Goal: Use online tool/utility: Utilize a website feature to perform a specific function

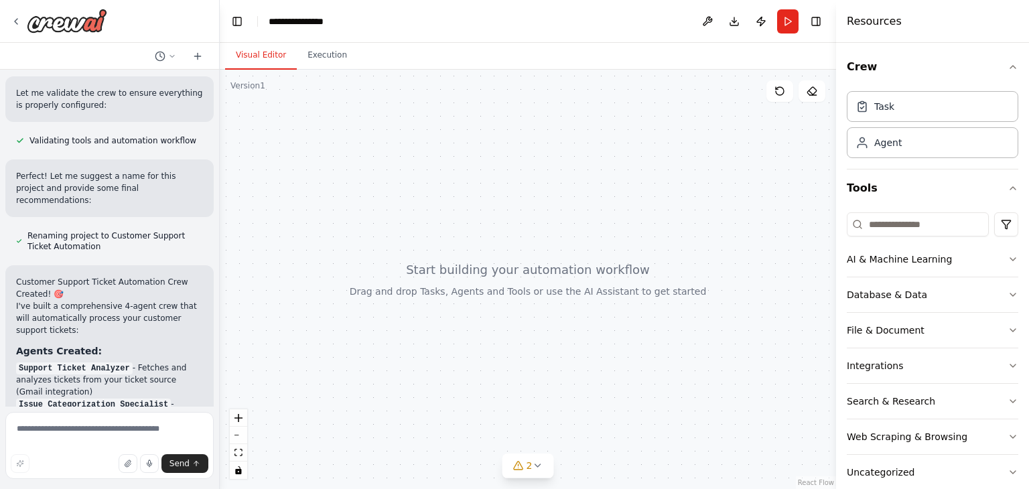
scroll to position [1651, 0]
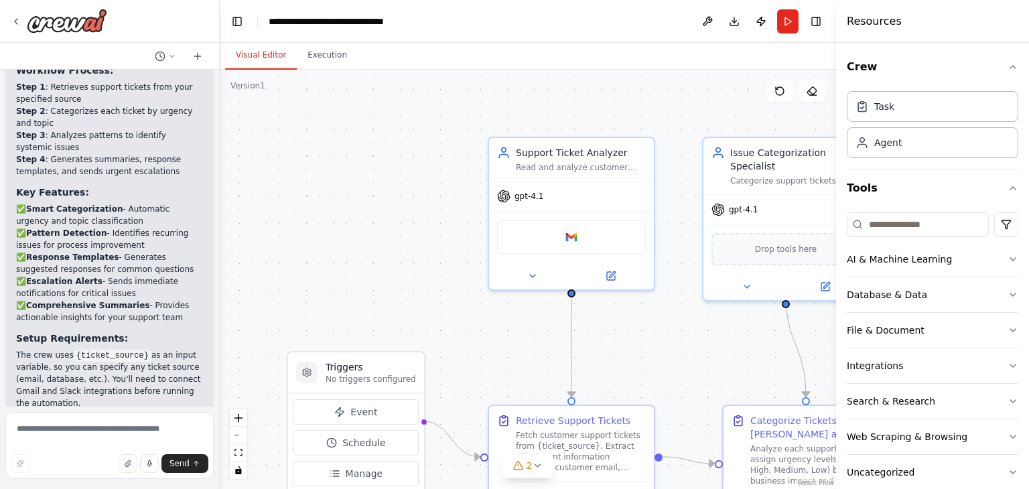
scroll to position [1651, 0]
